Goal: Information Seeking & Learning: Learn about a topic

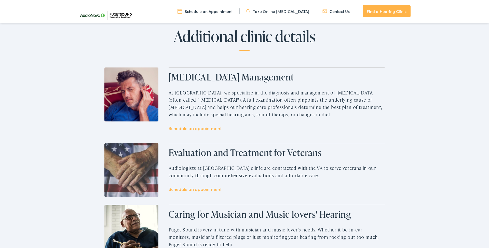
scroll to position [663, 0]
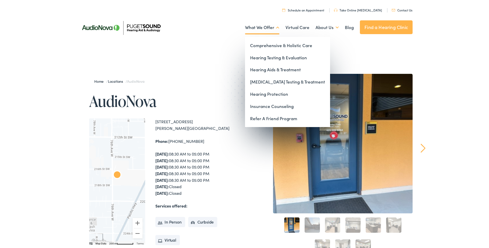
click at [261, 25] on link "What We Offer" at bounding box center [262, 27] width 34 height 19
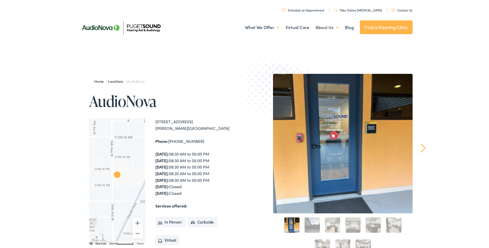
click at [393, 27] on link "Find a Hearing Clinic" at bounding box center [386, 27] width 53 height 14
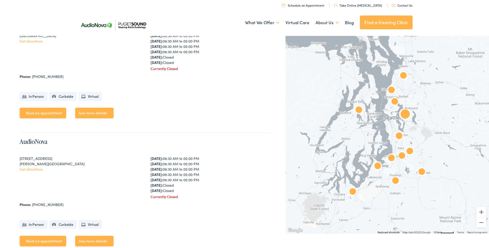
scroll to position [299, 0]
click at [97, 114] on link "See more details" at bounding box center [94, 113] width 38 height 11
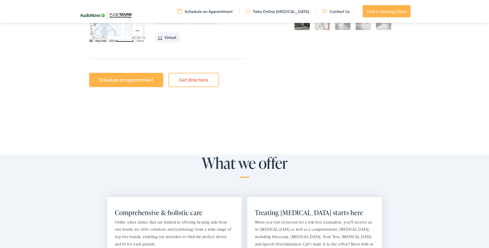
scroll to position [197, 0]
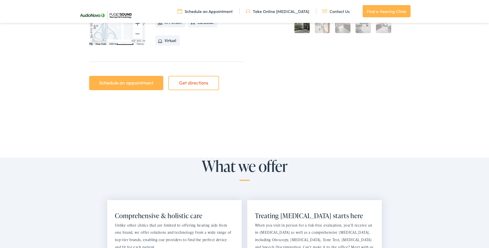
click at [142, 83] on link "Schedule an appointment" at bounding box center [126, 83] width 74 height 14
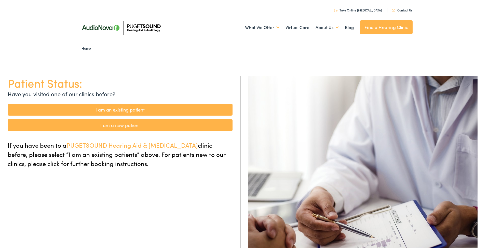
click at [86, 48] on link "Home" at bounding box center [87, 48] width 12 height 5
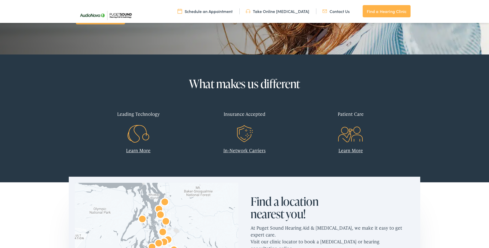
scroll to position [157, 0]
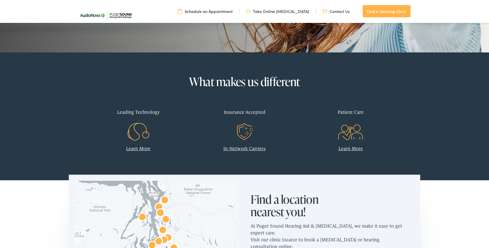
click at [244, 149] on link "In-Network Carriers" at bounding box center [244, 148] width 42 height 6
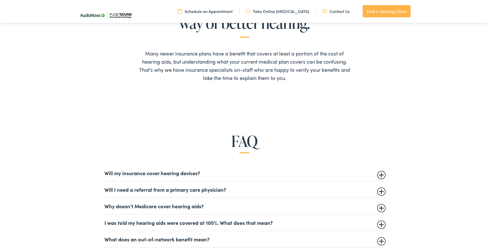
scroll to position [264, 0]
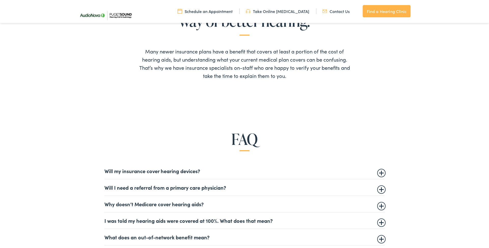
click at [380, 172] on summary "Will my insurance cover hearing devices?" at bounding box center [244, 171] width 280 height 6
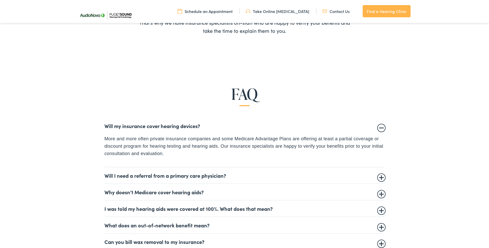
scroll to position [310, 0]
click at [381, 128] on details "Will my insurance cover hearing devices? More and more often private insurance …" at bounding box center [244, 141] width 280 height 49
click at [381, 126] on summary "Will my insurance cover hearing devices?" at bounding box center [244, 125] width 280 height 6
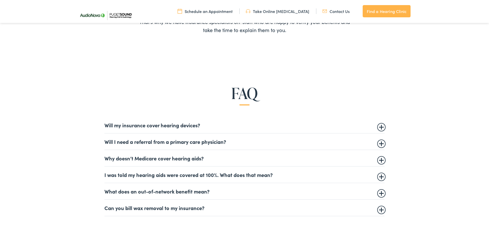
scroll to position [312, 0]
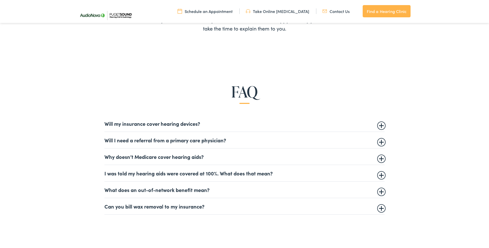
click at [380, 143] on details "Will I need a referral from a primary care physician? This is dependent on your…" at bounding box center [244, 140] width 280 height 17
click at [381, 193] on summary "What does an out-of-network benefit mean?" at bounding box center [244, 190] width 280 height 6
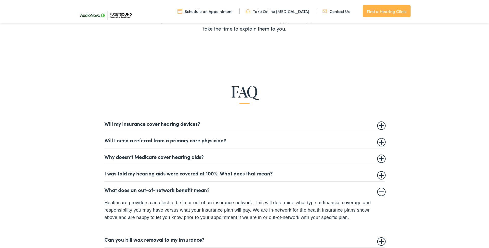
click at [381, 192] on summary "What does an out-of-network benefit mean?" at bounding box center [244, 190] width 280 height 6
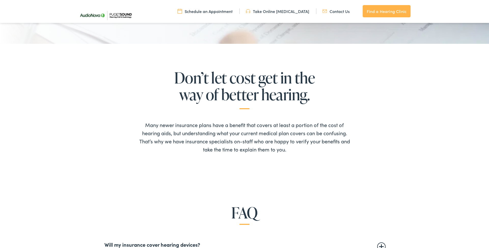
scroll to position [165, 0]
